Goal: Navigation & Orientation: Find specific page/section

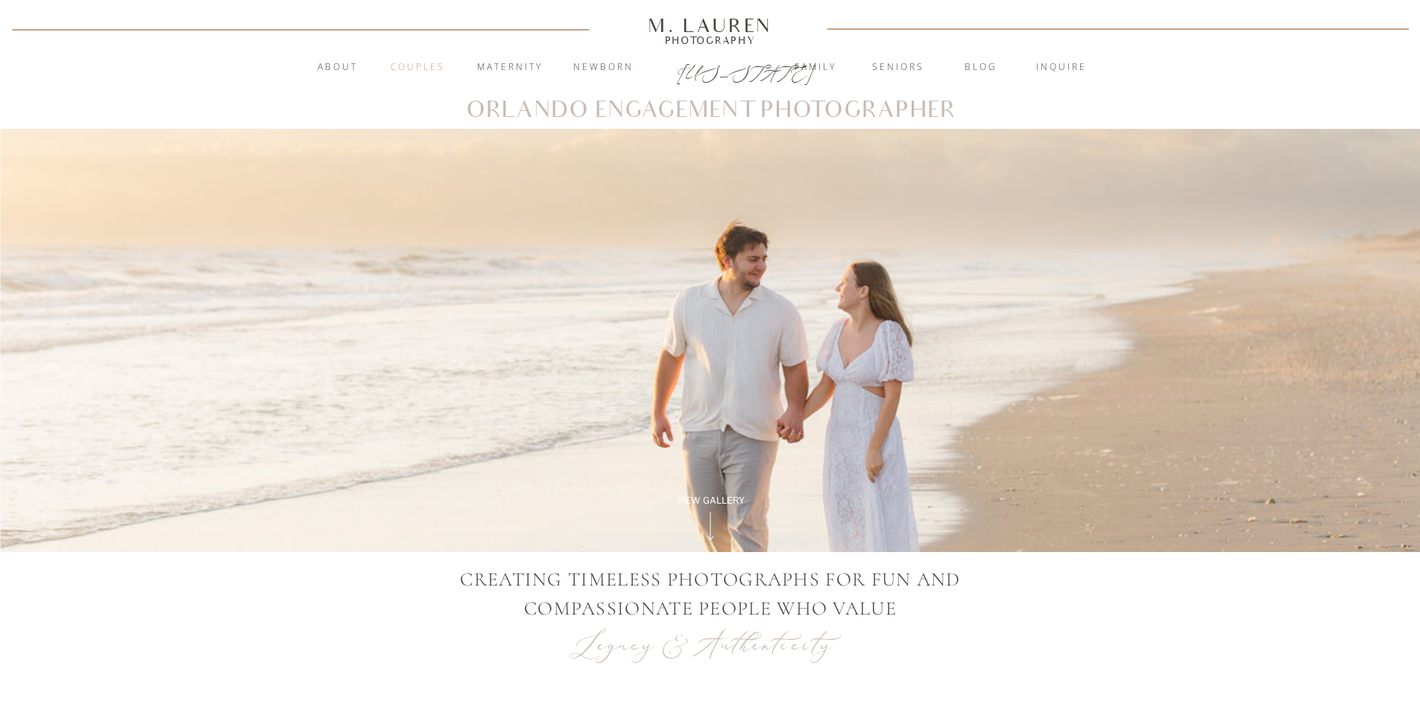
click at [403, 66] on nav "Couples" at bounding box center [418, 67] width 81 height 15
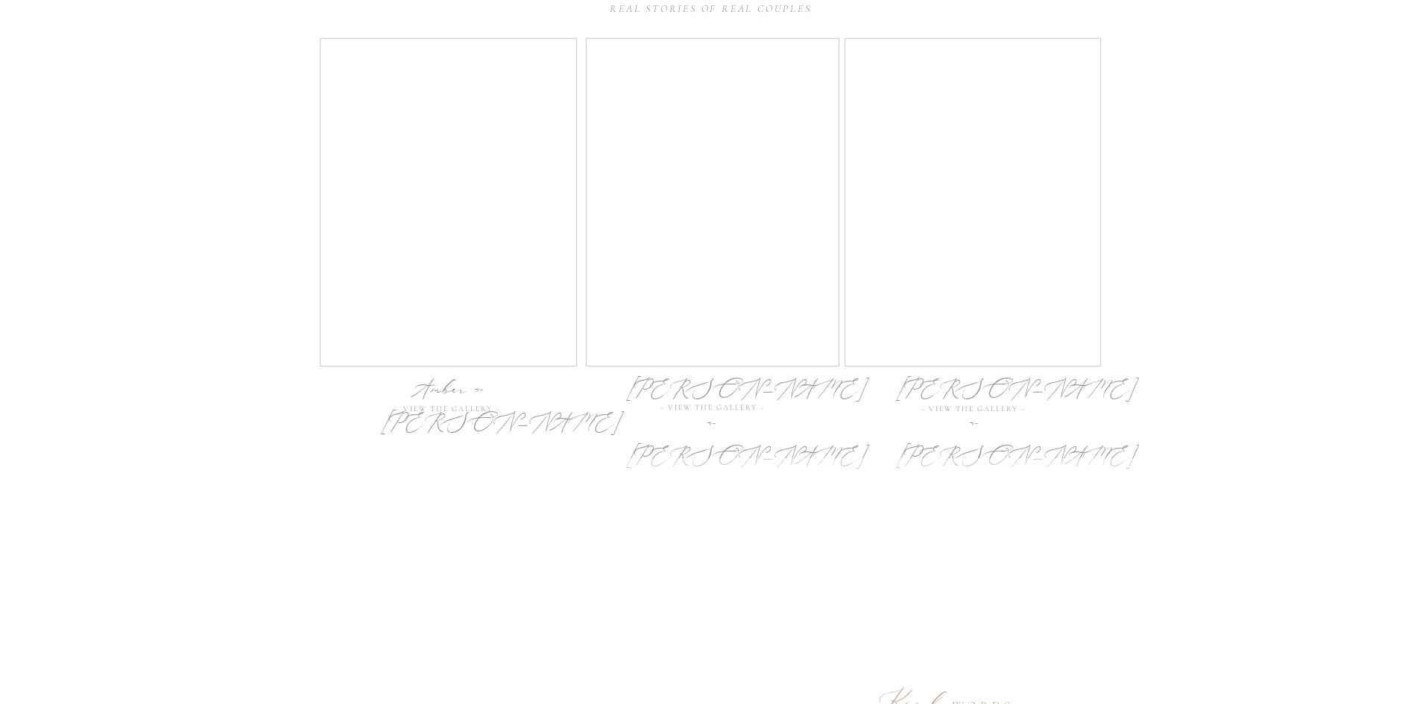
scroll to position [4871, 0]
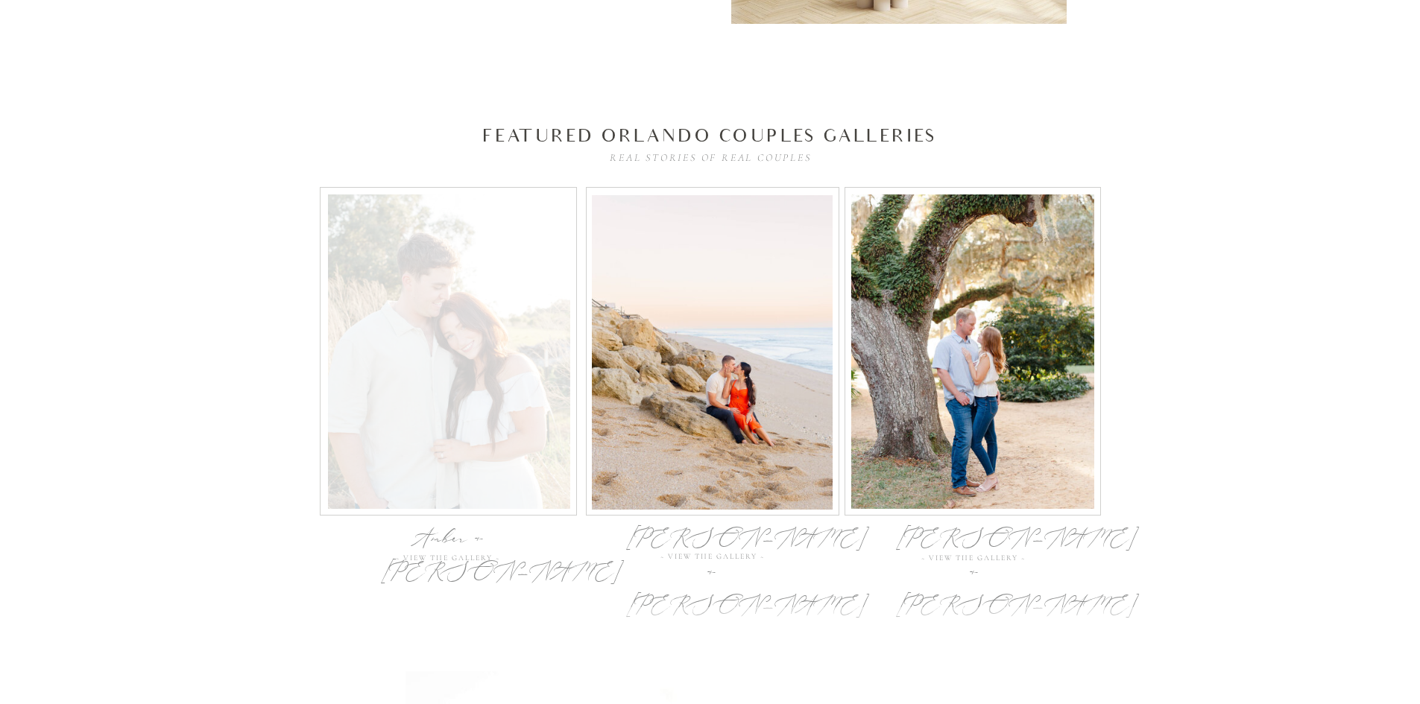
click at [423, 363] on div at bounding box center [449, 352] width 242 height 315
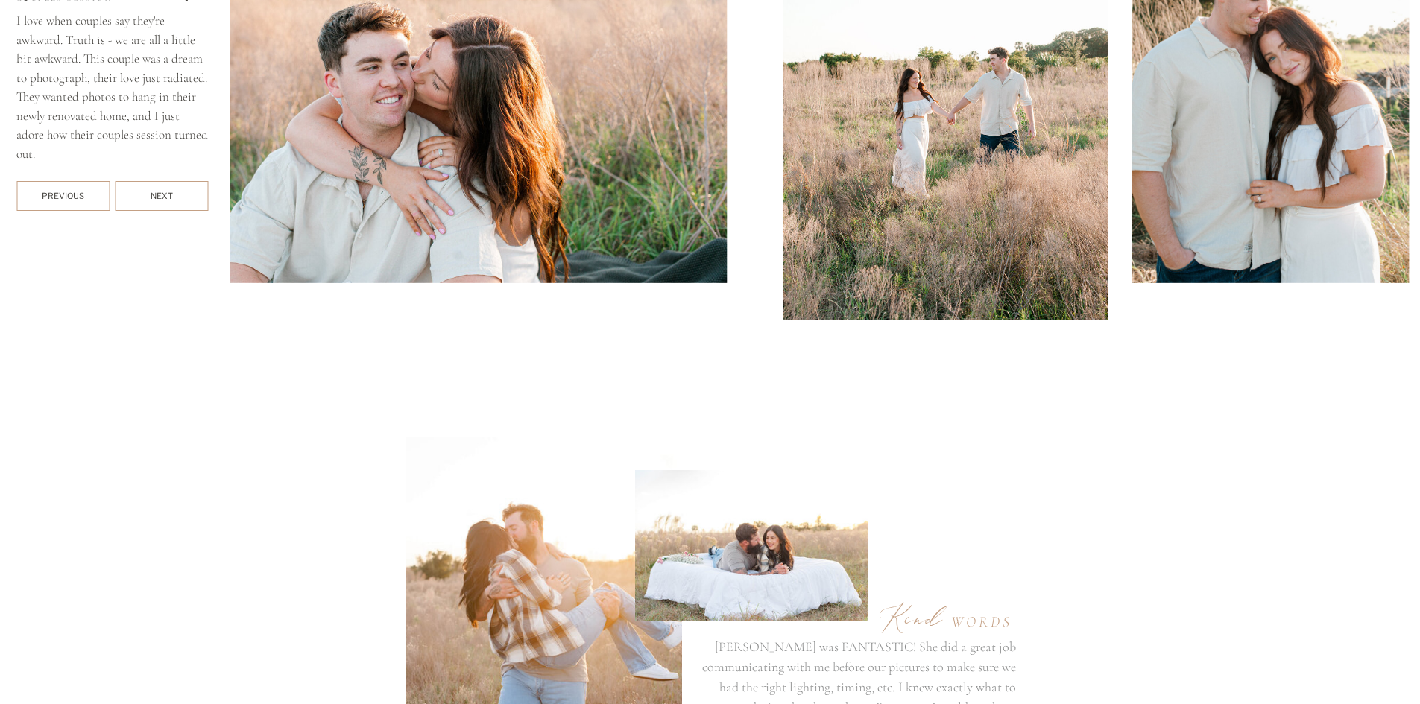
scroll to position [6075, 0]
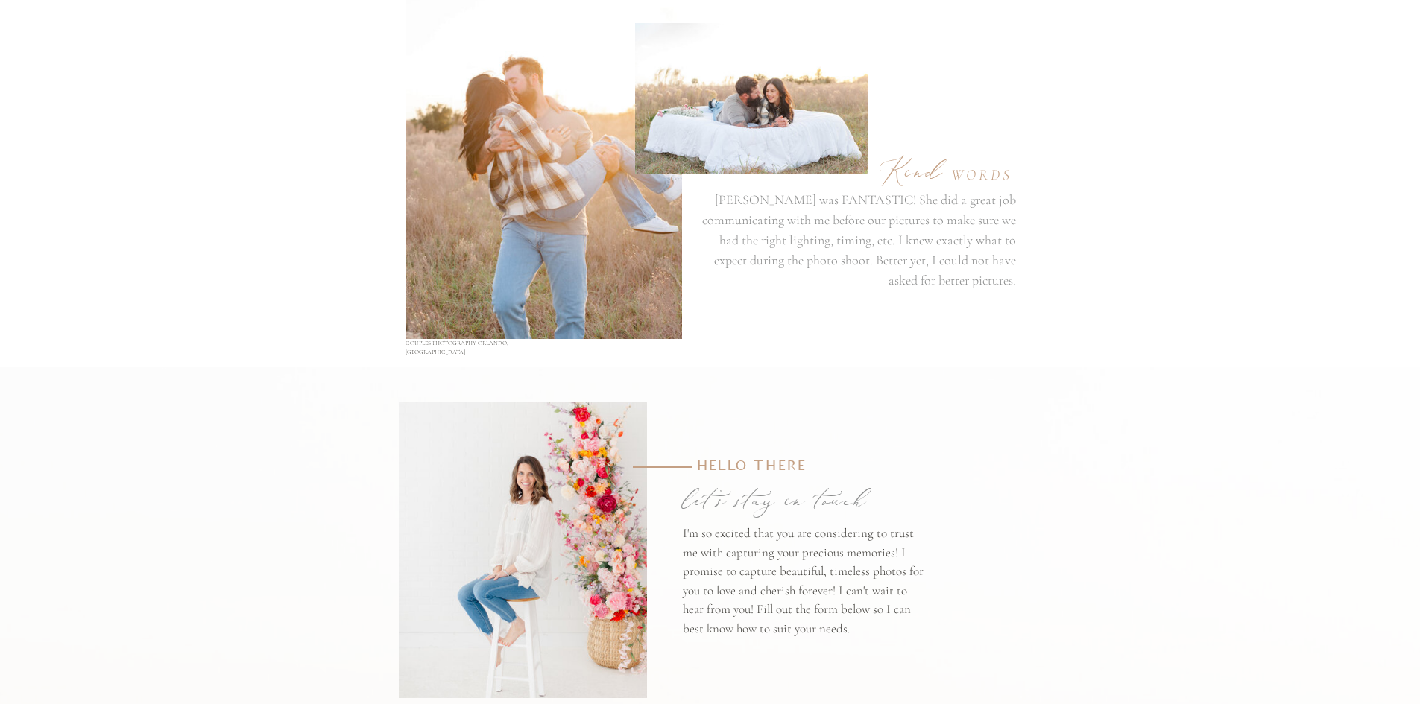
scroll to position [4796, 0]
